Goal: Information Seeking & Learning: Learn about a topic

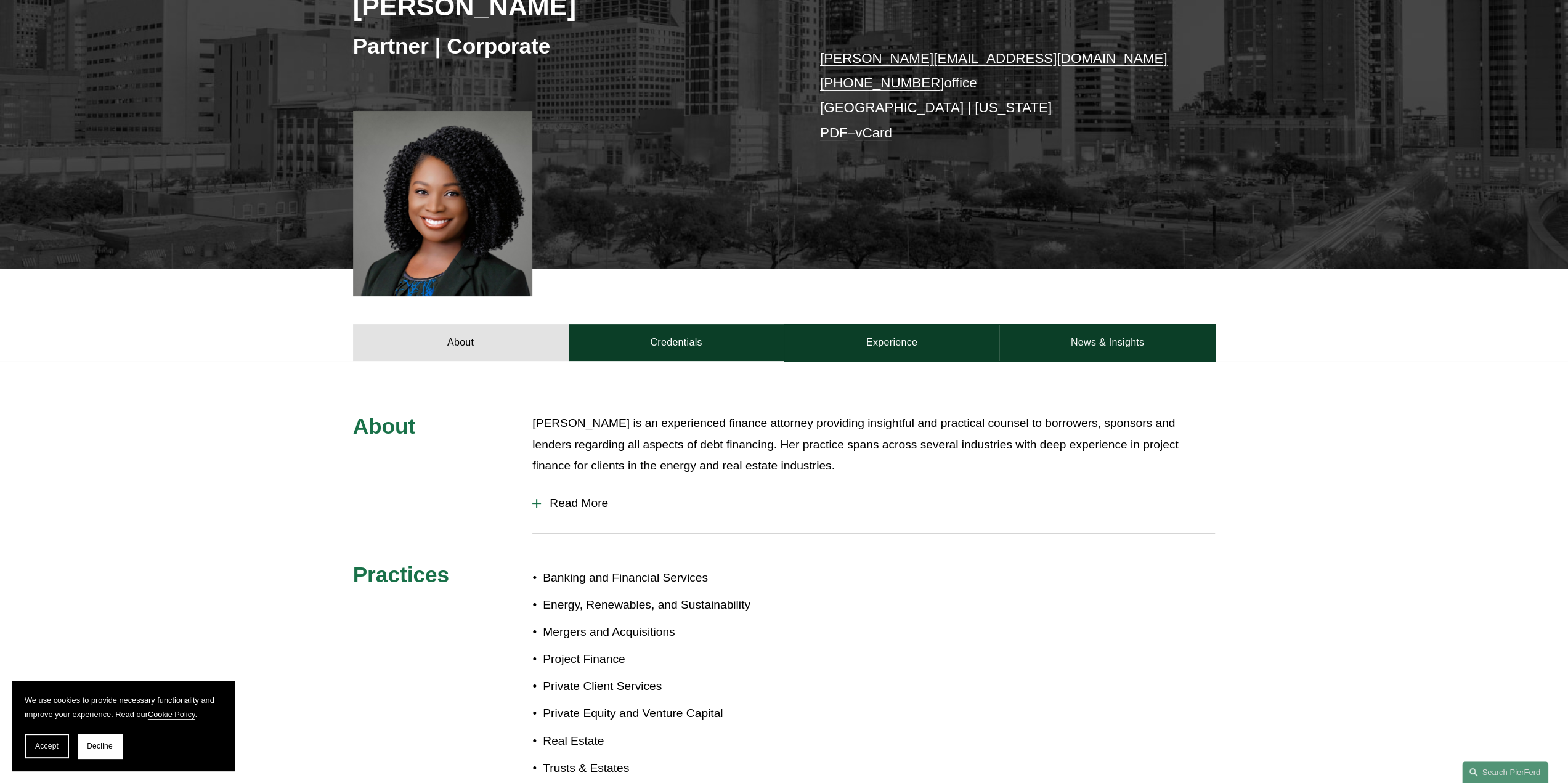
scroll to position [246, 0]
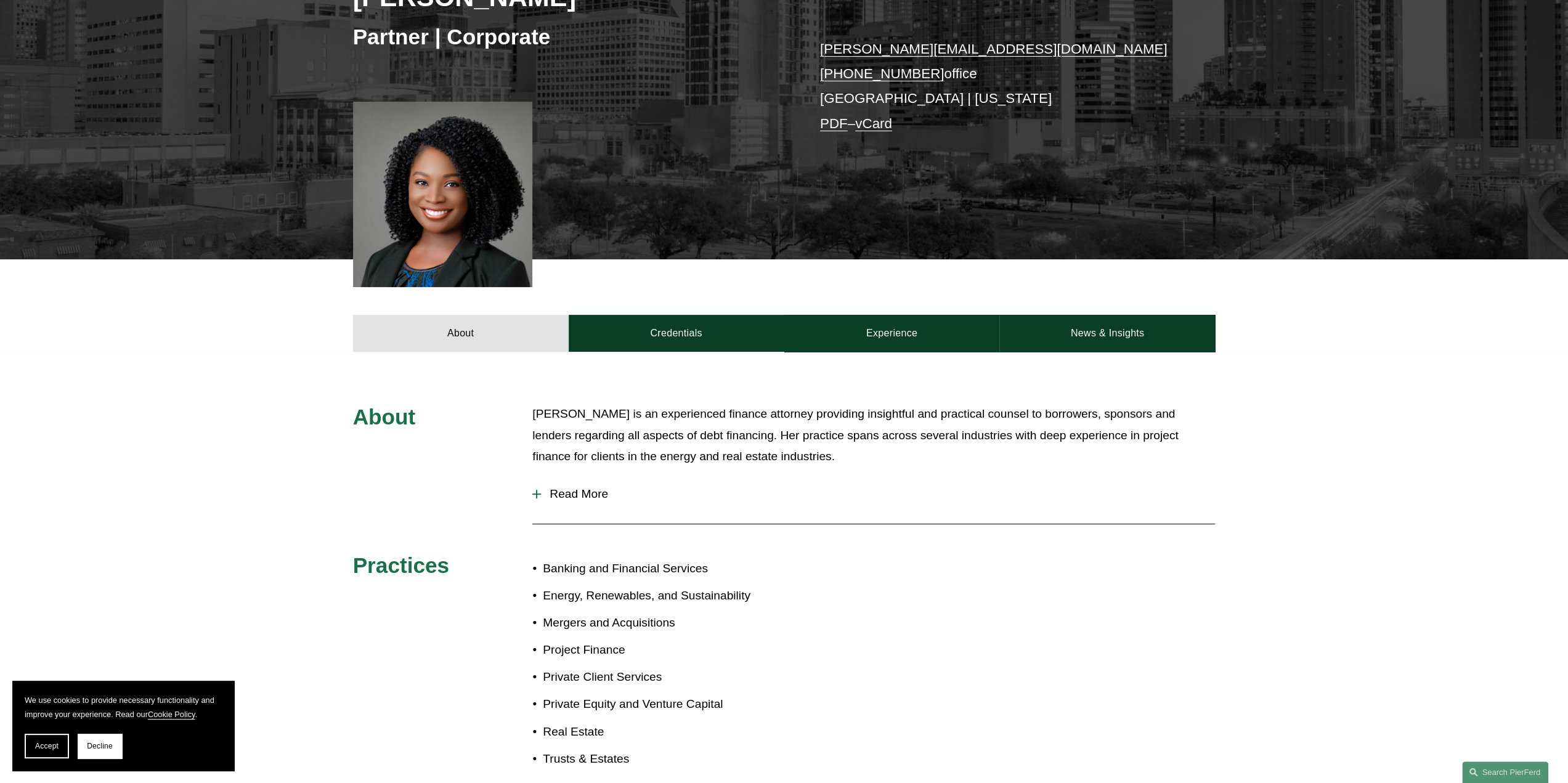
click at [565, 497] on span "Read More" at bounding box center [878, 494] width 674 height 14
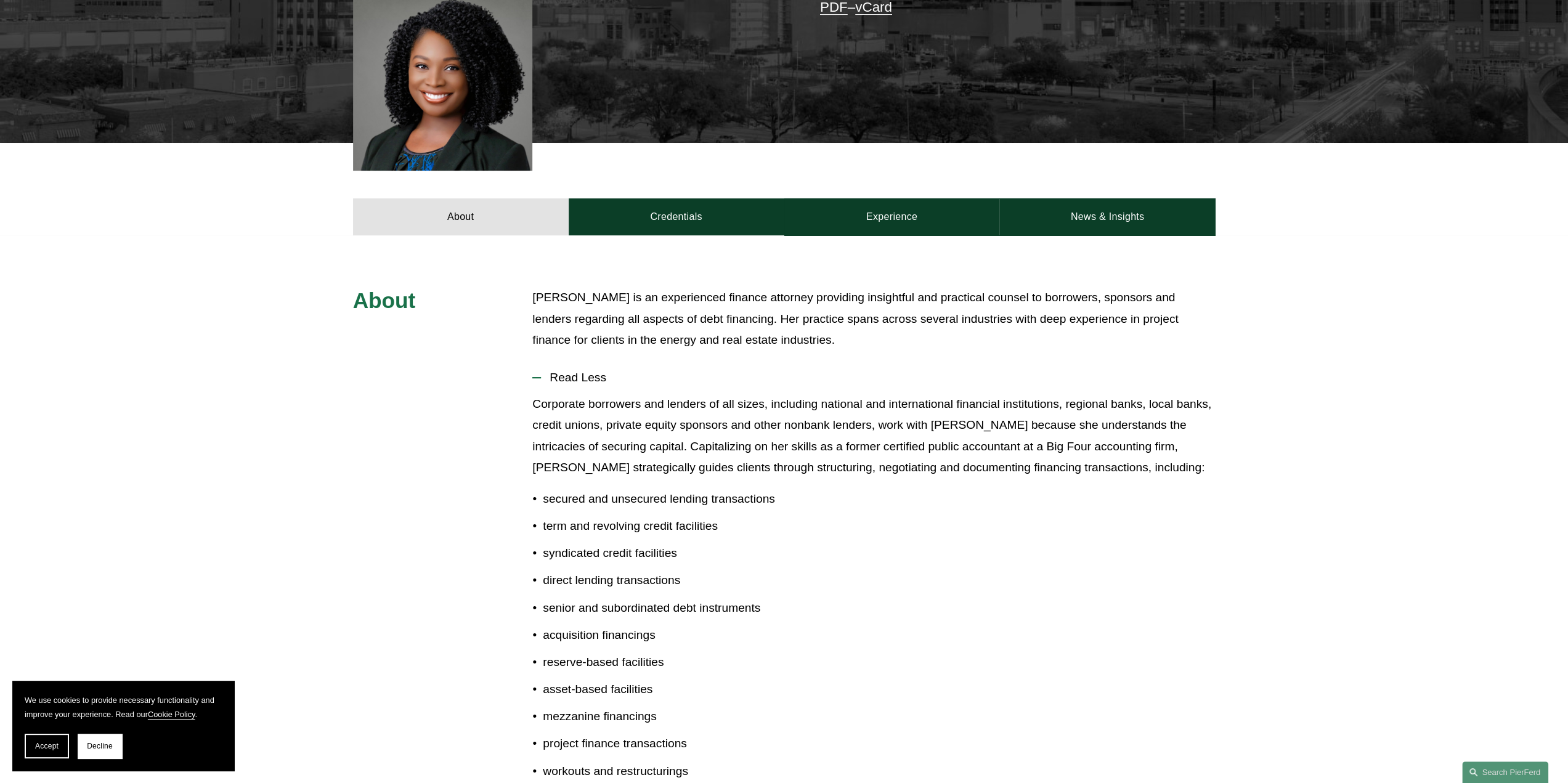
scroll to position [185, 0]
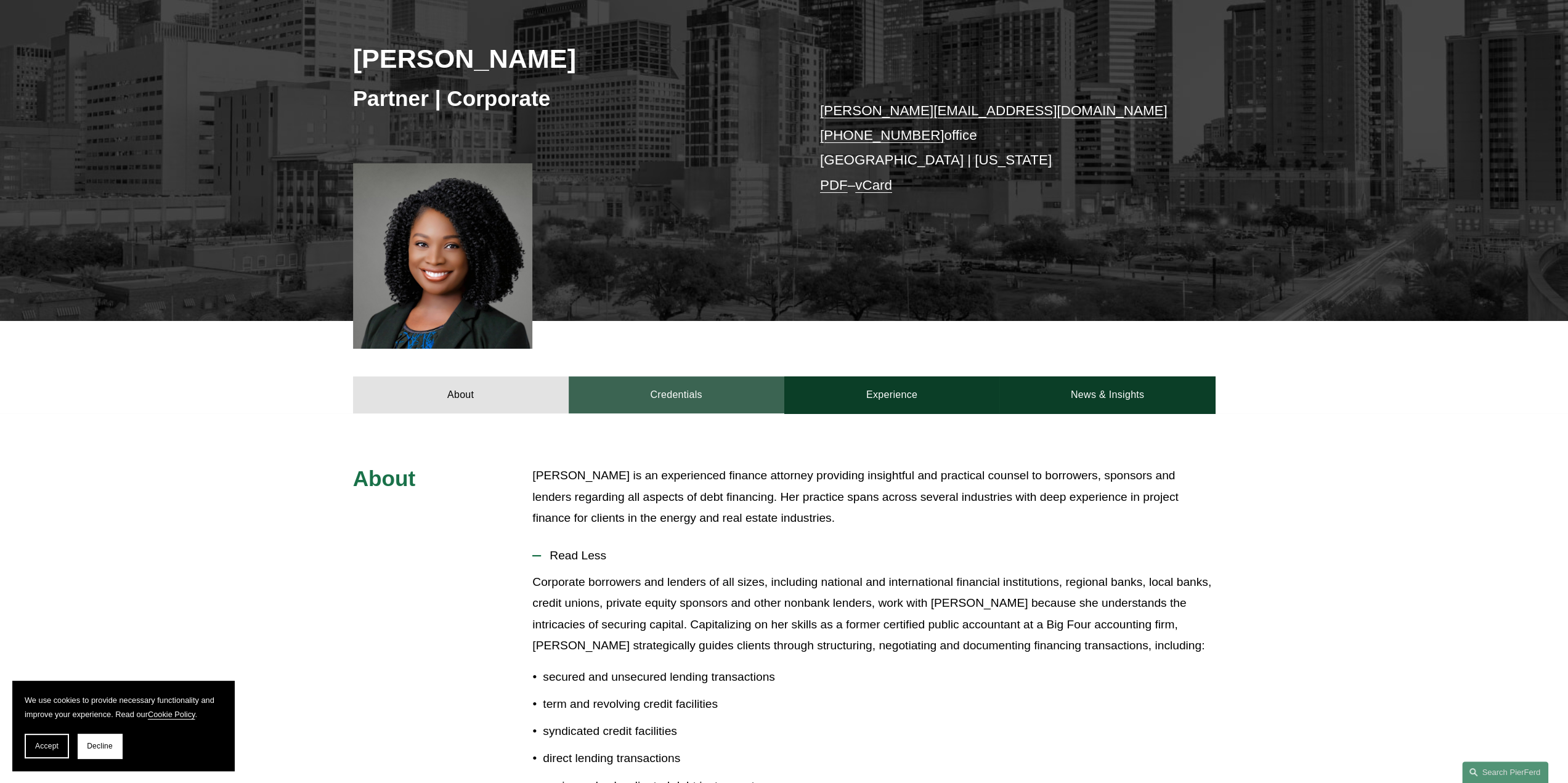
click at [666, 391] on link "Credentials" at bounding box center [676, 395] width 215 height 37
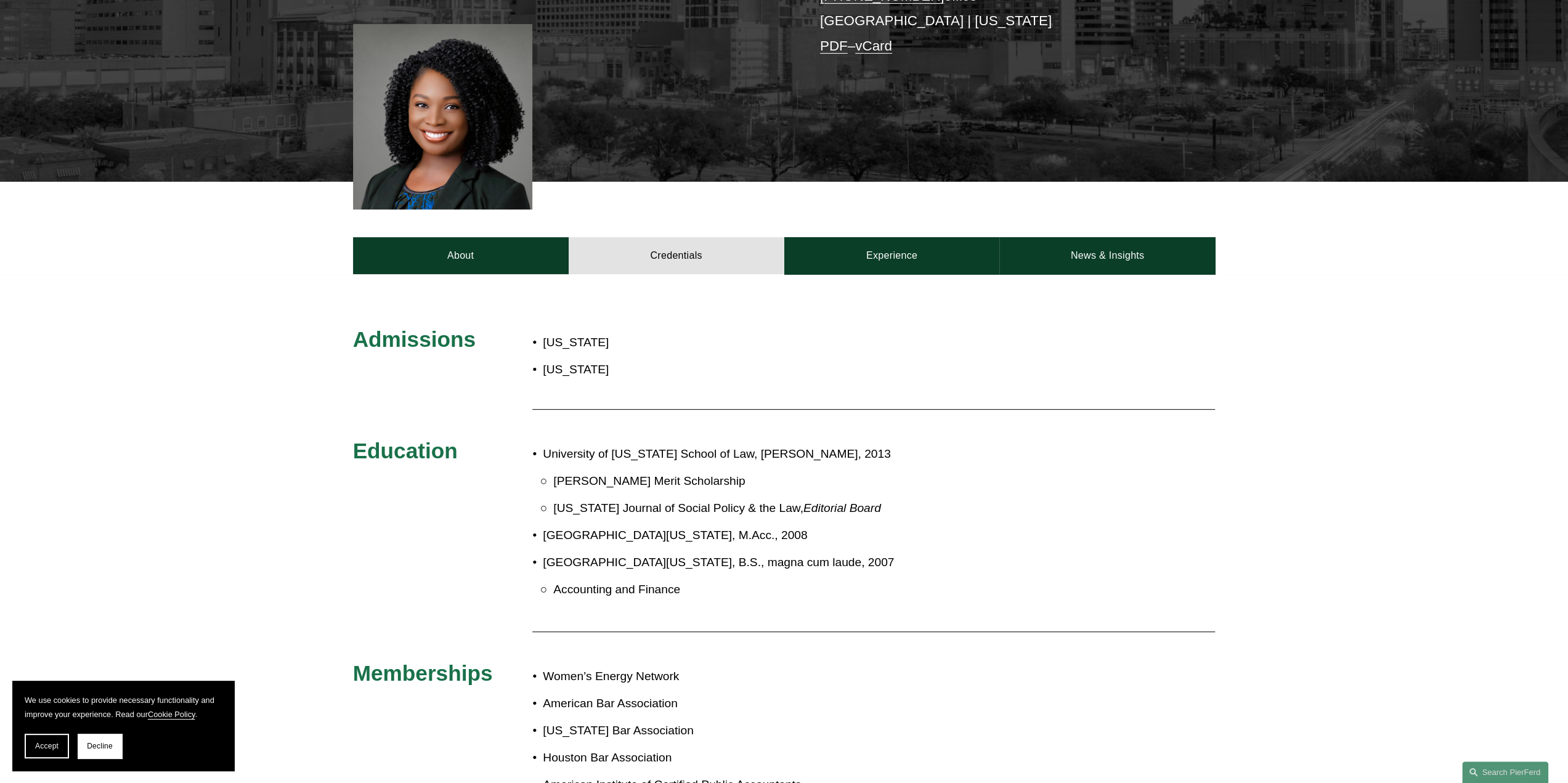
scroll to position [308, 0]
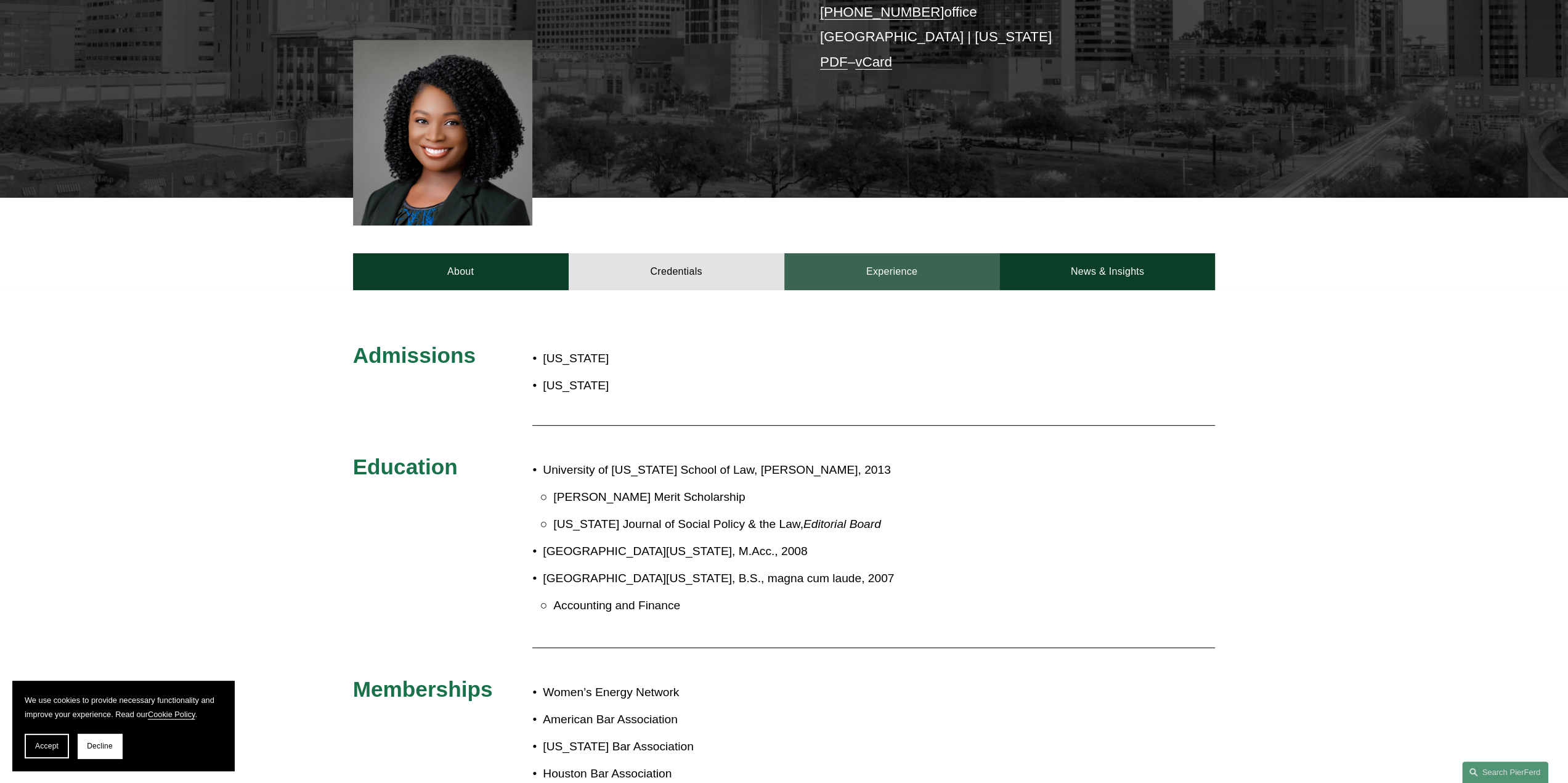
click at [872, 271] on link "Experience" at bounding box center [892, 272] width 215 height 37
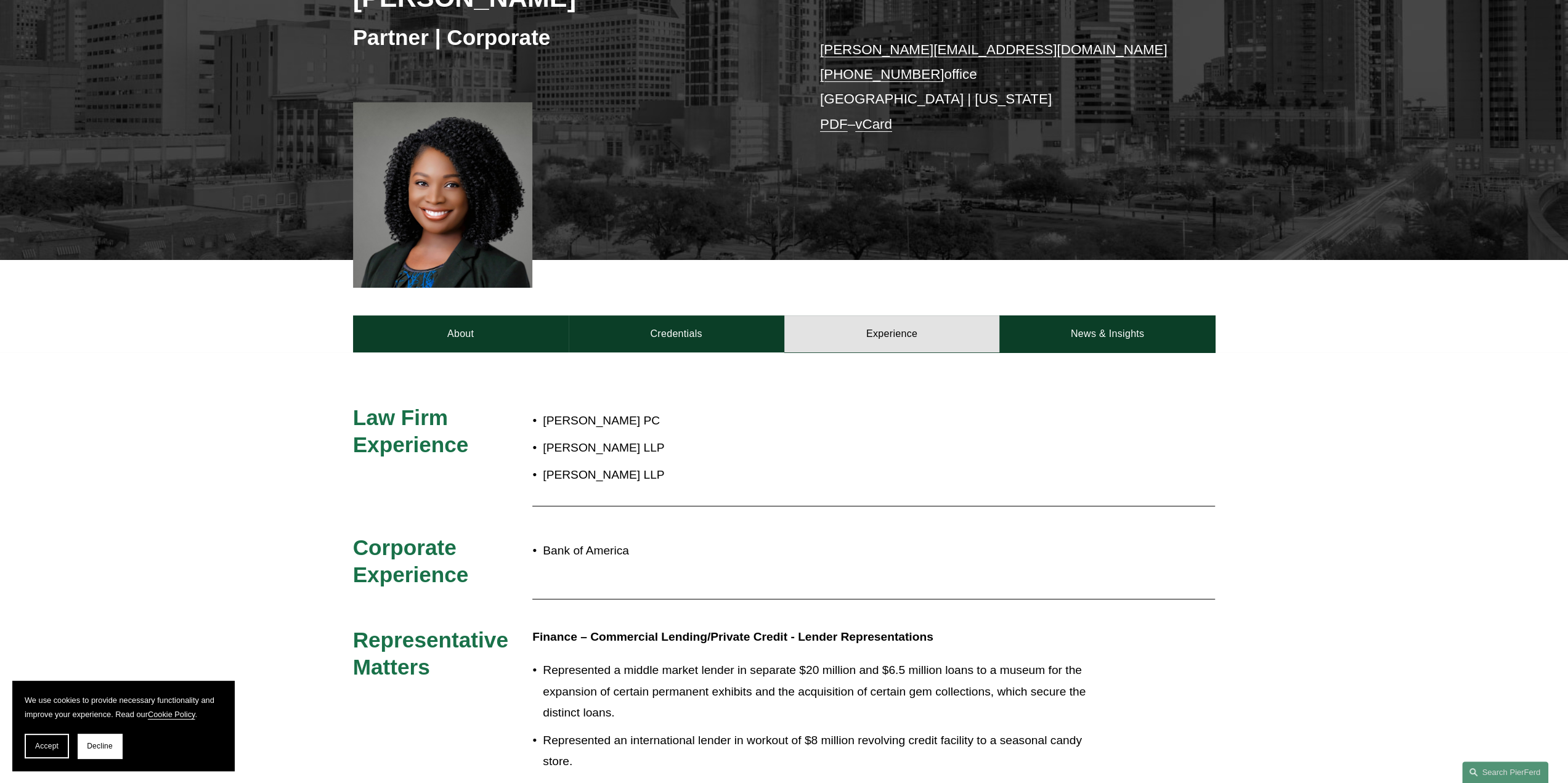
scroll to position [246, 0]
click at [1124, 328] on link "News & Insights" at bounding box center [1106, 334] width 215 height 37
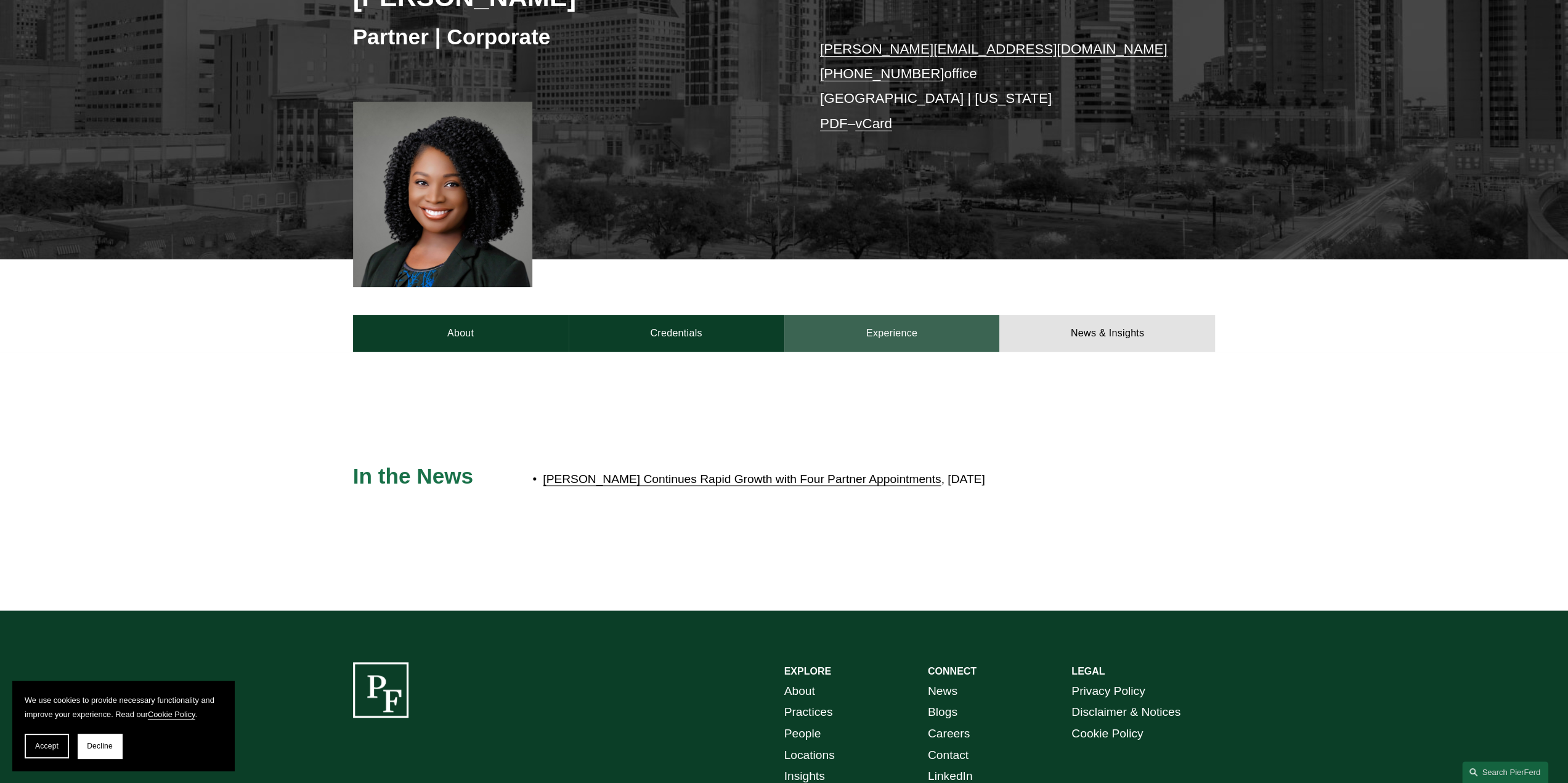
click at [878, 332] on link "Experience" at bounding box center [892, 334] width 215 height 37
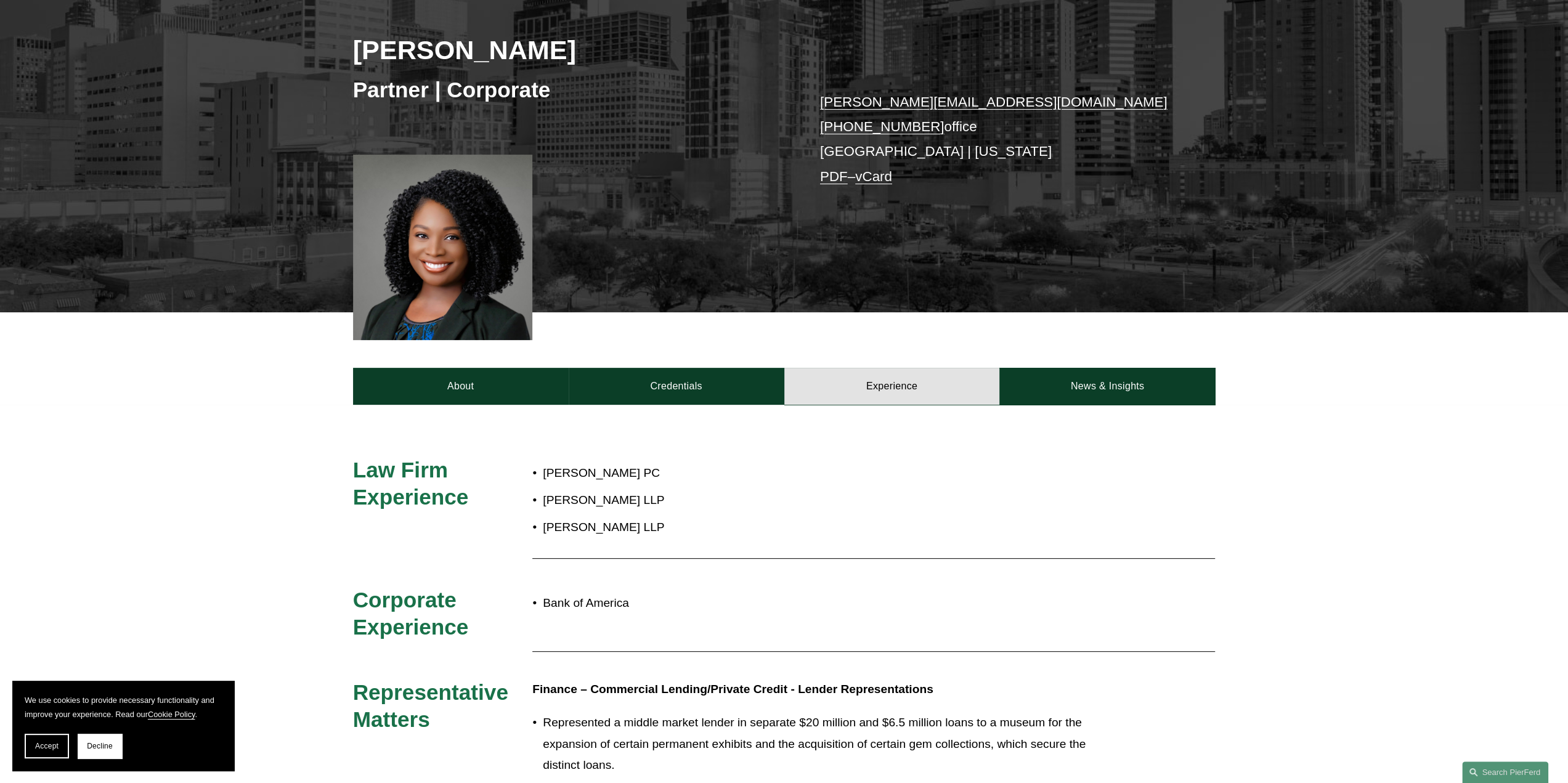
scroll to position [62, 0]
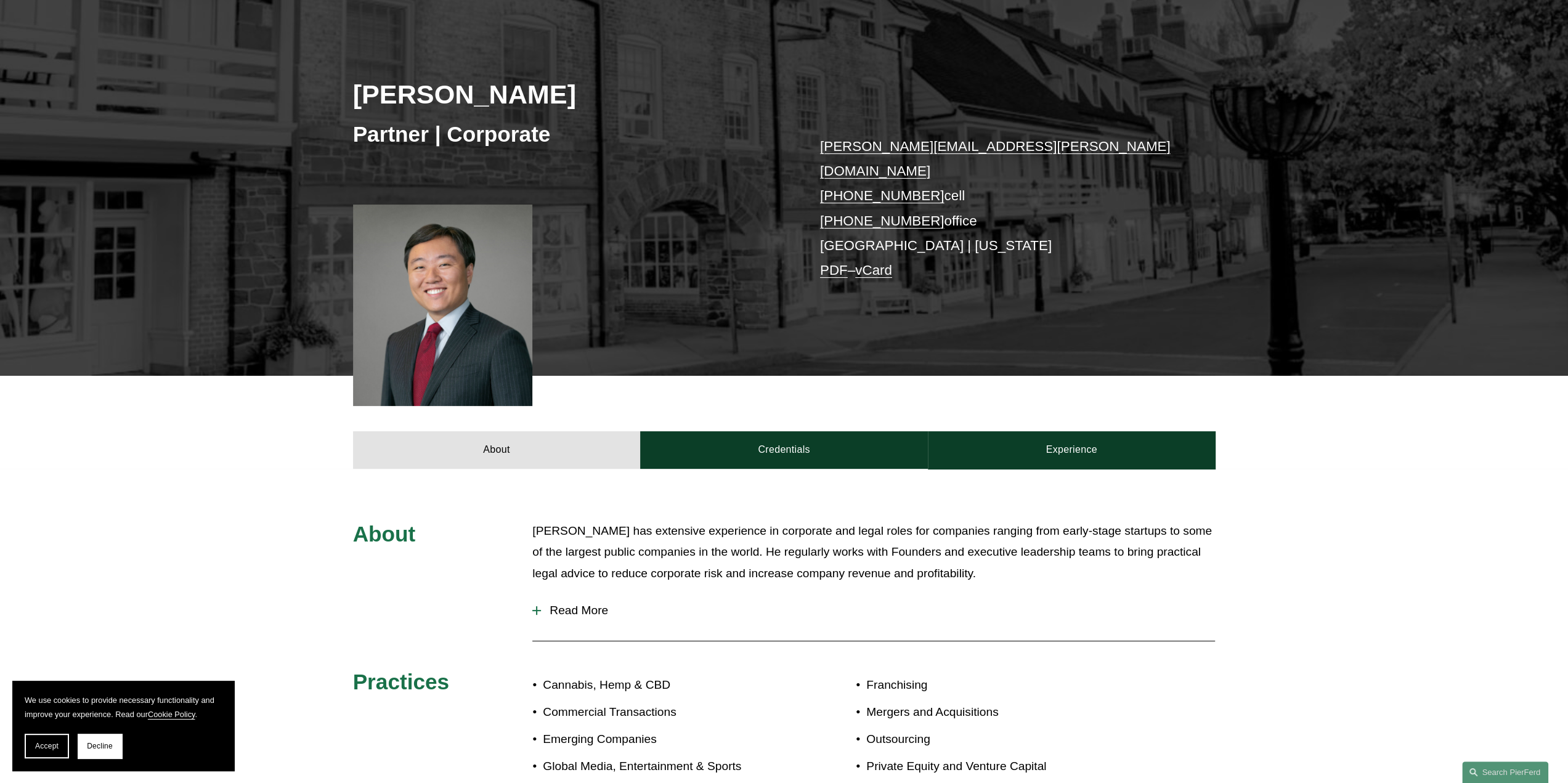
scroll to position [123, 0]
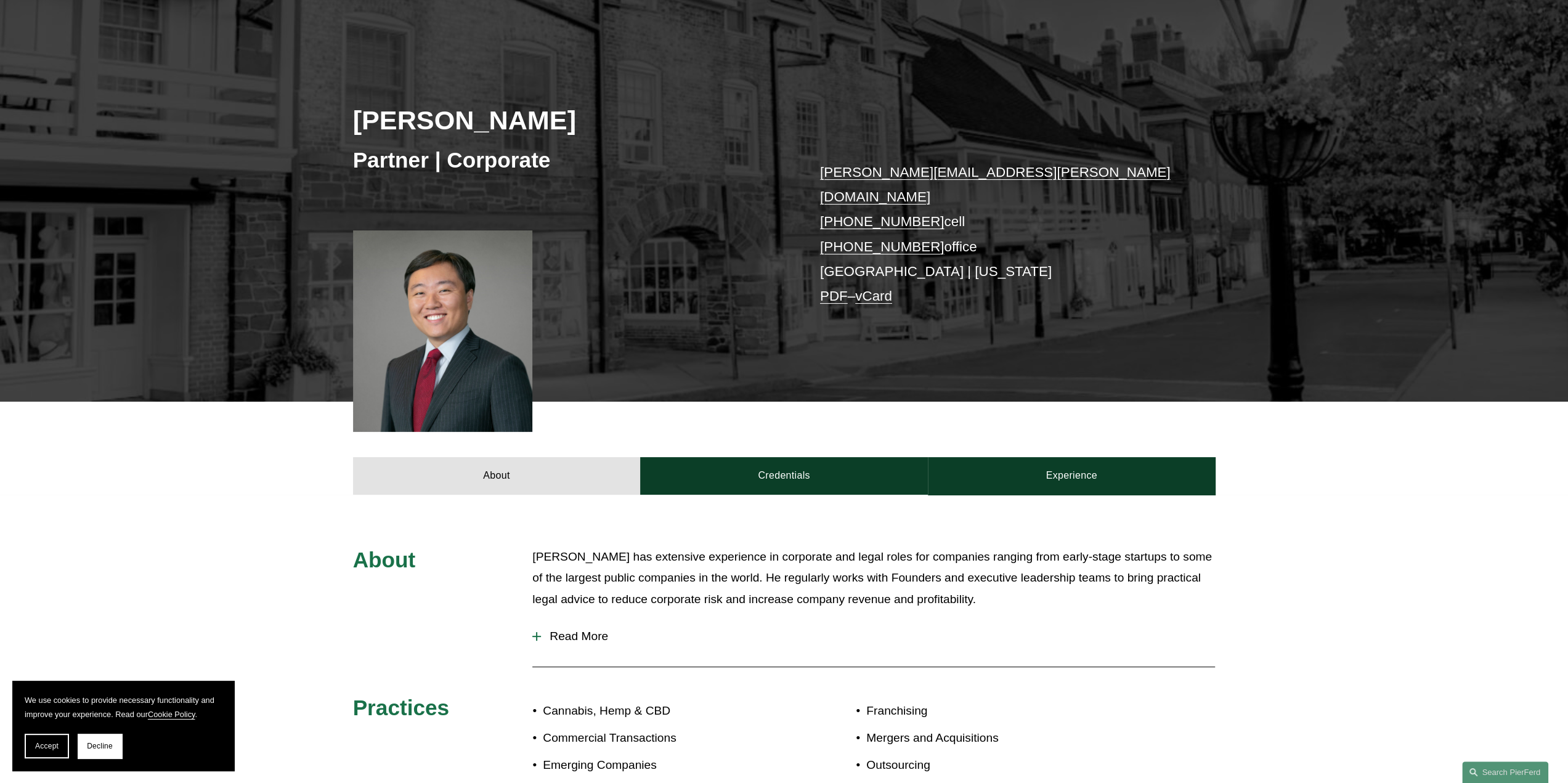
click at [582, 630] on span "Read More" at bounding box center [878, 636] width 674 height 14
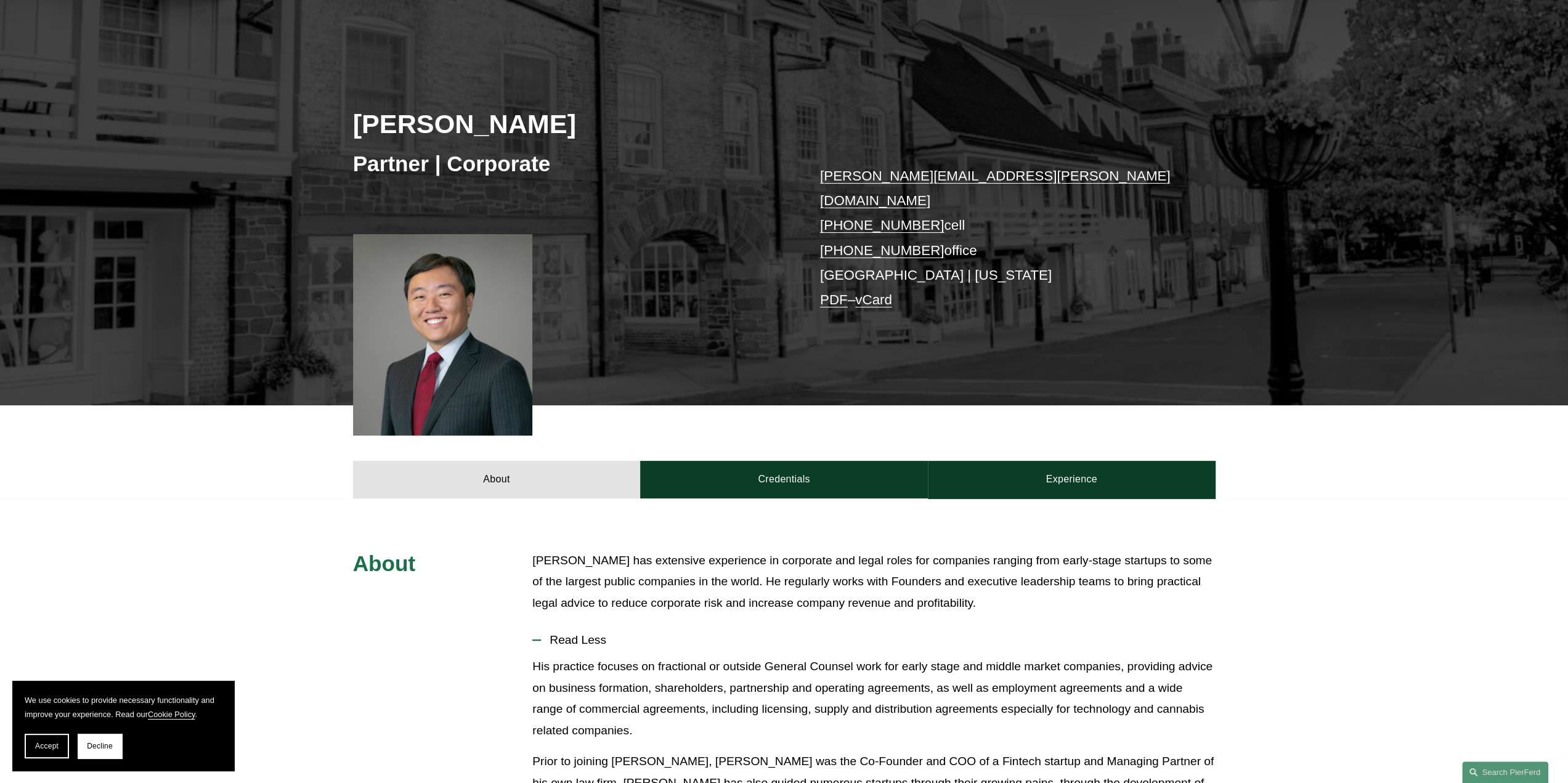
scroll to position [0, 0]
